Goal: Find specific page/section: Locate a particular part of the current website

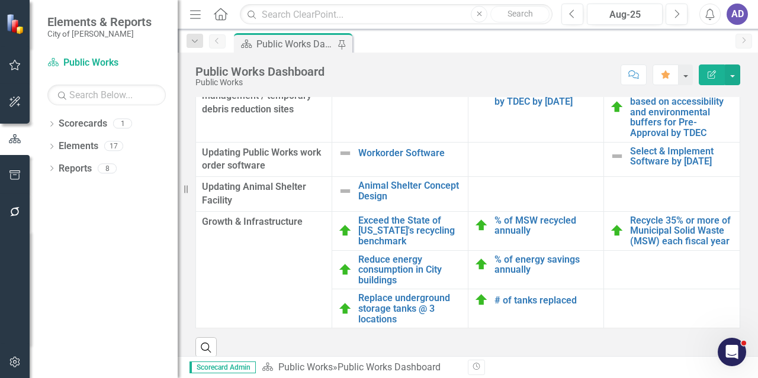
scroll to position [1457, 0]
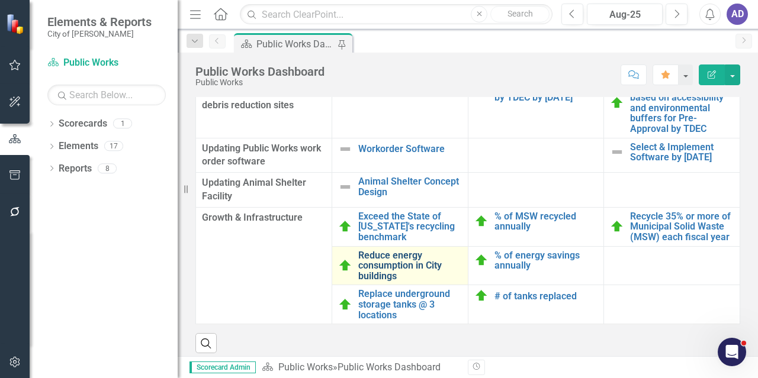
click at [400, 265] on link "Reduce energy consumption in City buildings" at bounding box center [410, 265] width 104 height 31
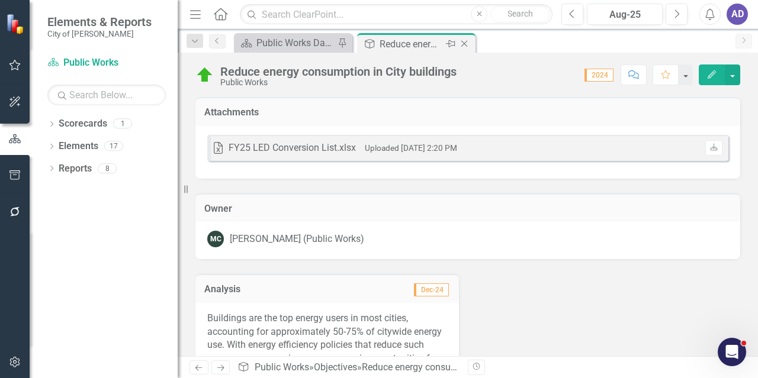
click at [464, 47] on icon "Close" at bounding box center [464, 43] width 12 height 9
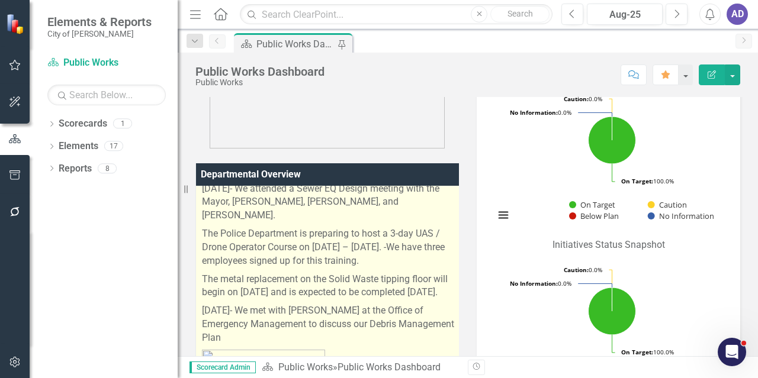
scroll to position [355, 0]
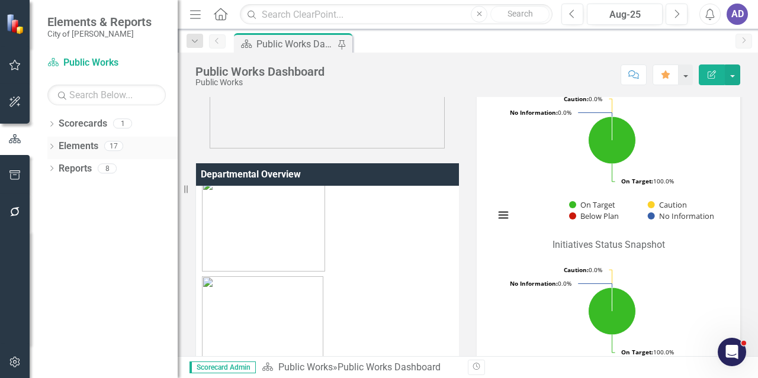
click at [89, 150] on link "Elements" at bounding box center [79, 147] width 40 height 14
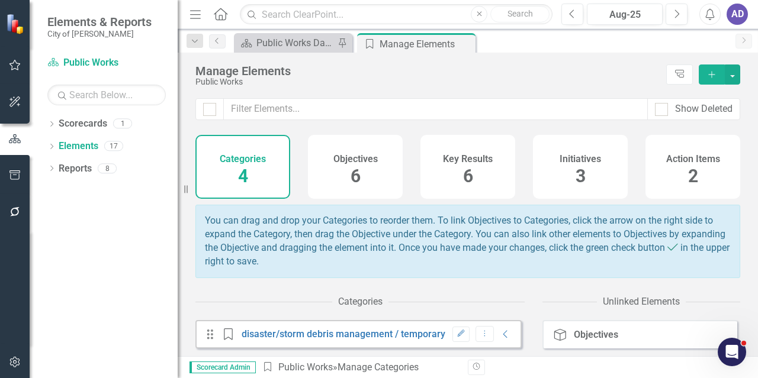
click at [379, 176] on div "Objectives 6" at bounding box center [355, 167] width 95 height 64
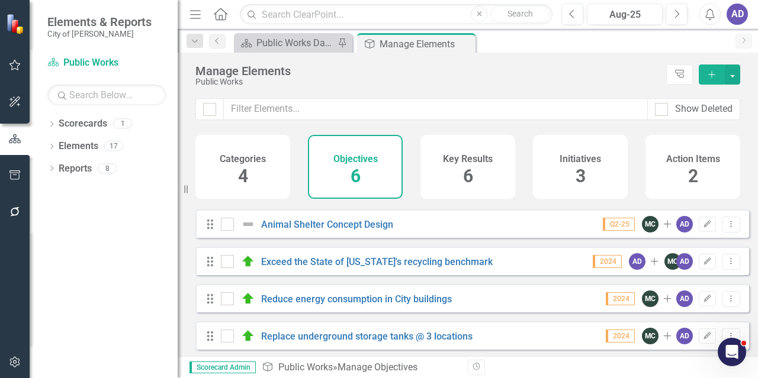
scroll to position [80, 0]
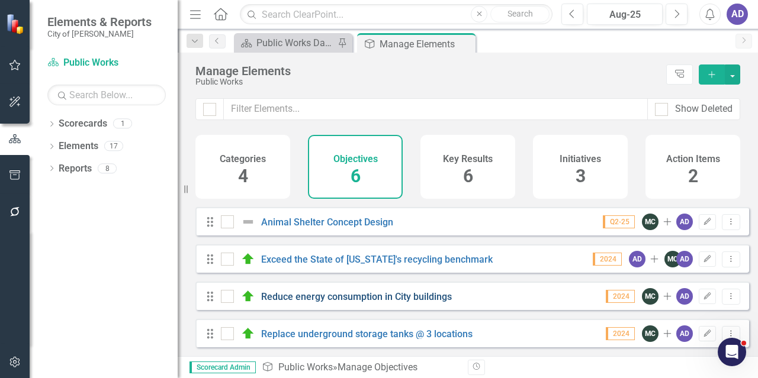
click at [419, 299] on link "Reduce energy consumption in City buildings" at bounding box center [356, 296] width 191 height 11
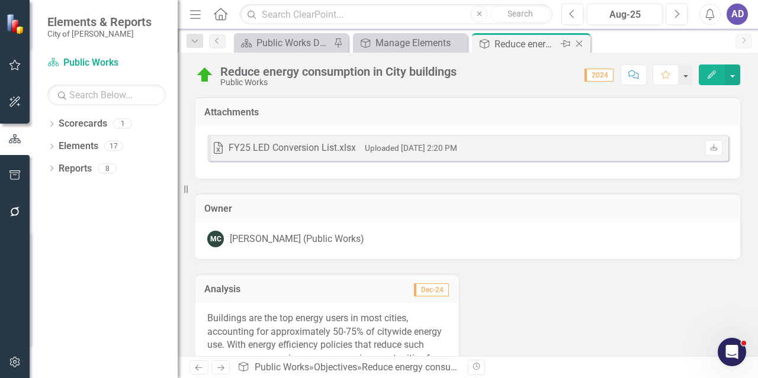
click at [580, 44] on icon "Close" at bounding box center [579, 43] width 12 height 9
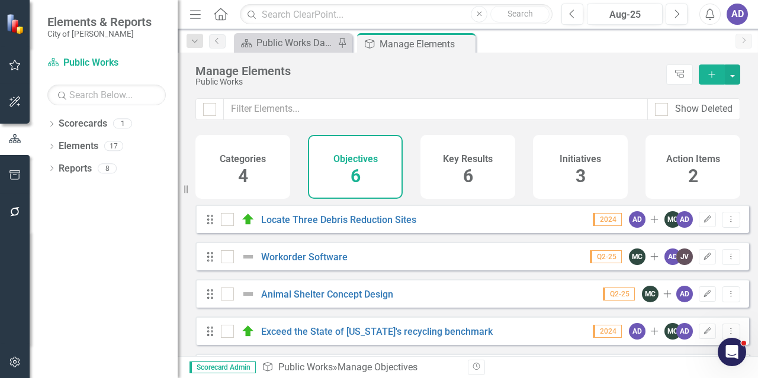
scroll to position [80, 0]
